Goal: Task Accomplishment & Management: Use online tool/utility

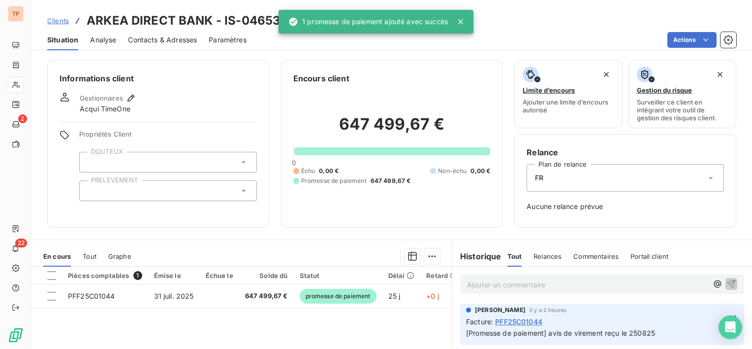
scroll to position [49, 0]
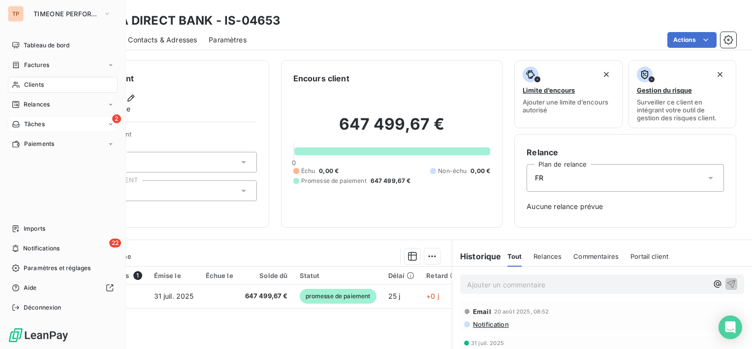
click at [47, 122] on div "2 Tâches" at bounding box center [63, 124] width 110 height 16
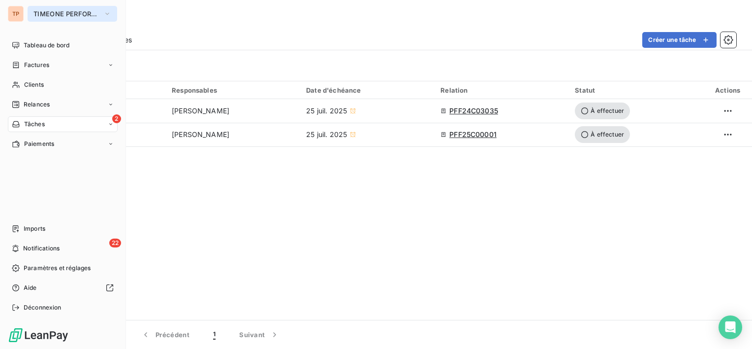
click at [39, 21] on button "TIMEONE PERFORMANCE" at bounding box center [73, 14] width 90 height 16
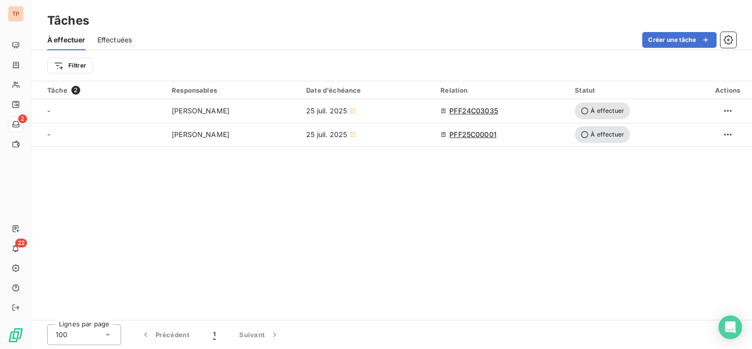
click at [400, 27] on div "Tâches" at bounding box center [392, 21] width 721 height 18
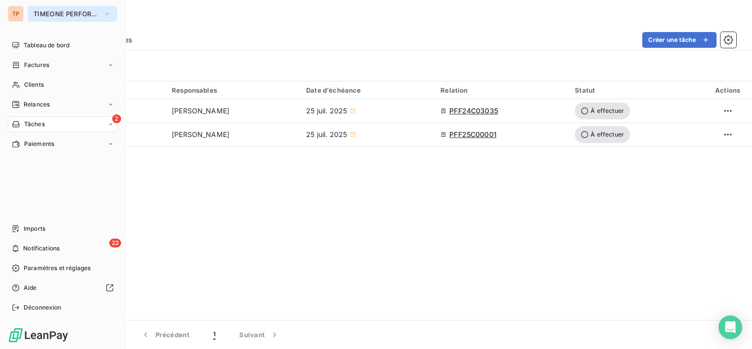
click at [68, 18] on button "TIMEONE PERFORMANCE" at bounding box center [73, 14] width 90 height 16
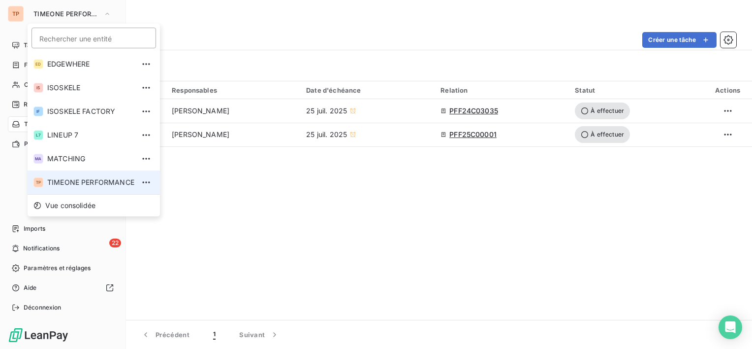
click at [84, 181] on span "TIMEONE PERFORMANCE" at bounding box center [90, 182] width 87 height 10
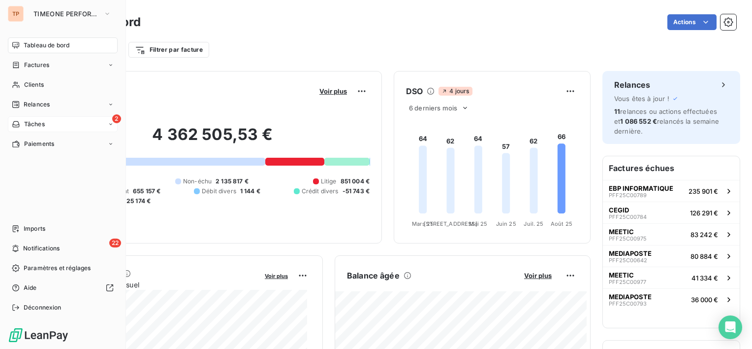
click at [93, 123] on div "2 Tâches" at bounding box center [63, 124] width 110 height 16
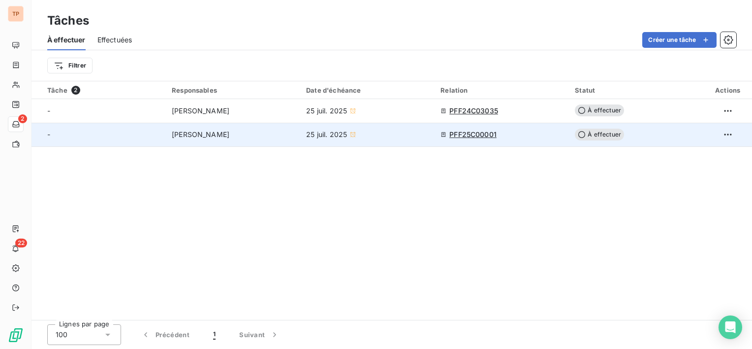
click at [166, 134] on tr "- [PERSON_NAME] 25 juil. 2025 PFF25C00001 À effectuer" at bounding box center [392, 135] width 721 height 24
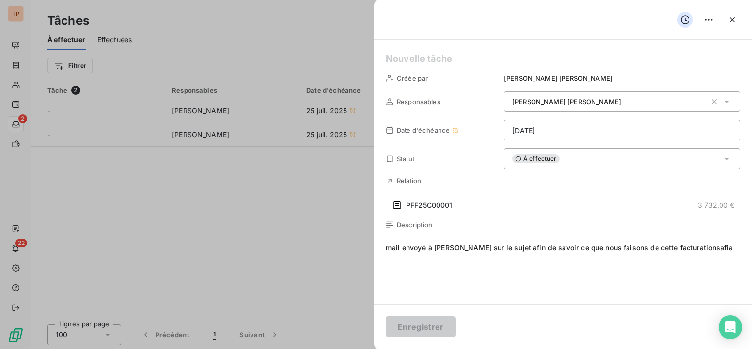
click at [172, 117] on div at bounding box center [376, 174] width 752 height 349
click at [175, 100] on div at bounding box center [376, 174] width 752 height 349
click at [191, 47] on div at bounding box center [376, 174] width 752 height 349
click at [268, 226] on div at bounding box center [376, 174] width 752 height 349
click at [738, 19] on button "button" at bounding box center [733, 20] width 16 height 16
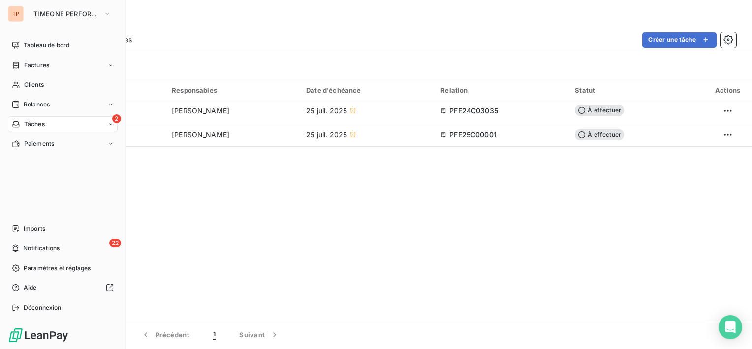
click at [82, 23] on div "TP TIMEONE PERFORMANCE Tableau de bord Factures Clients Relances 2 Tâches Paiem…" at bounding box center [63, 174] width 126 height 349
